Goal: Unclear

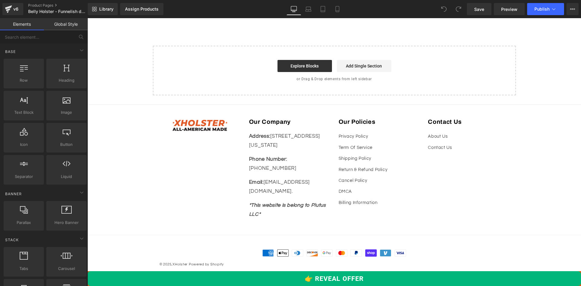
scroll to position [11357, 0]
